Goal: Navigation & Orientation: Find specific page/section

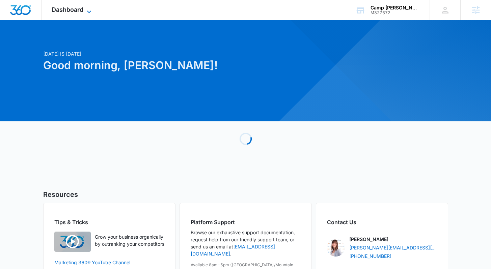
click at [76, 10] on span "Dashboard" at bounding box center [68, 9] width 32 height 7
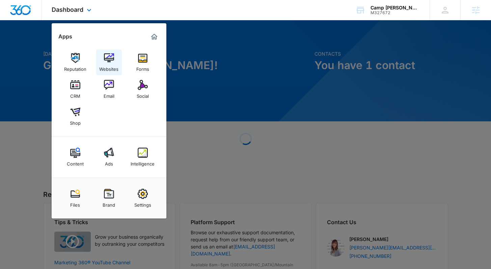
click at [103, 62] on link "Websites" at bounding box center [109, 63] width 26 height 26
